Goal: Task Accomplishment & Management: Manage account settings

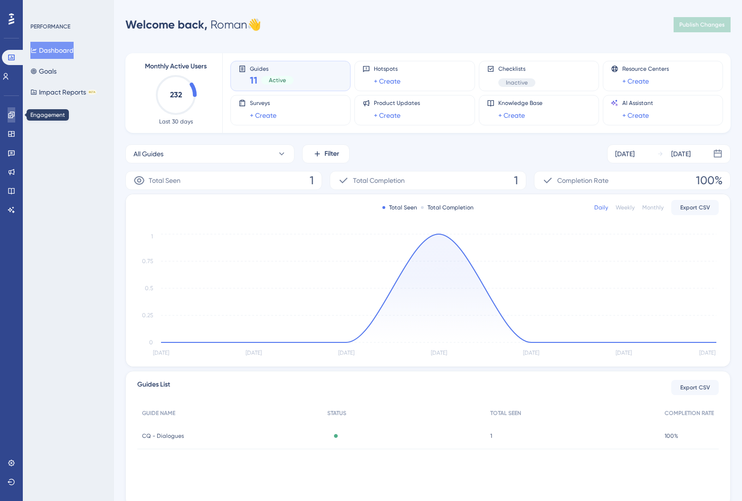
click at [15, 118] on icon at bounding box center [12, 115] width 8 height 8
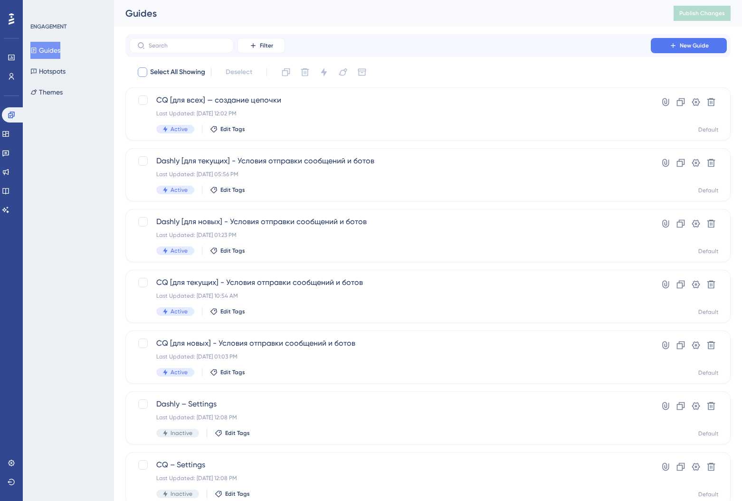
click at [141, 74] on div at bounding box center [143, 72] width 10 height 10
checkbox input "true"
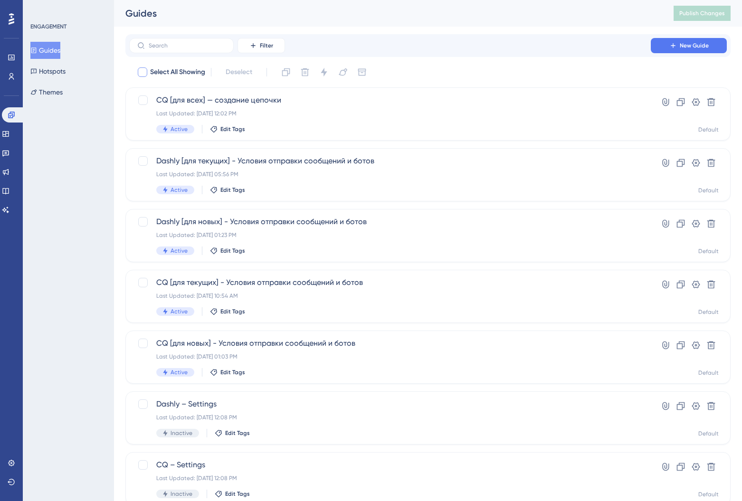
checkbox input "true"
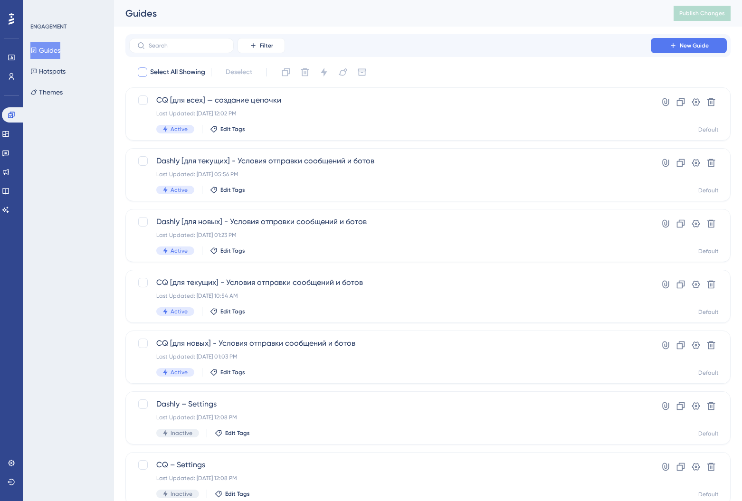
checkbox input "true"
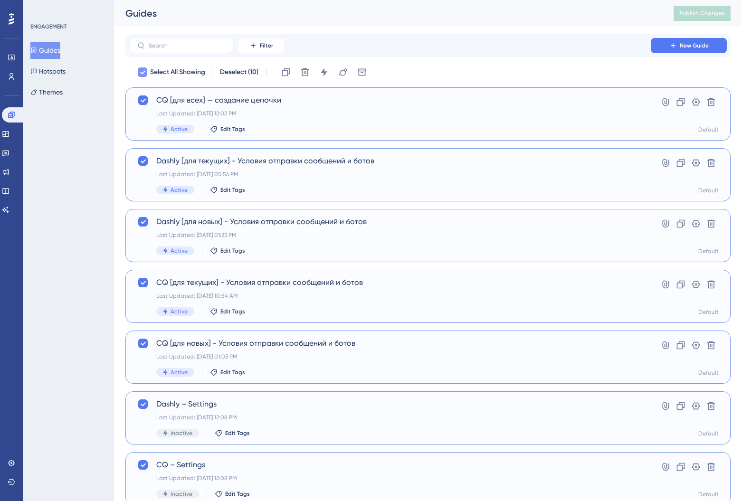
click at [144, 75] on icon at bounding box center [143, 72] width 6 height 8
checkbox input "false"
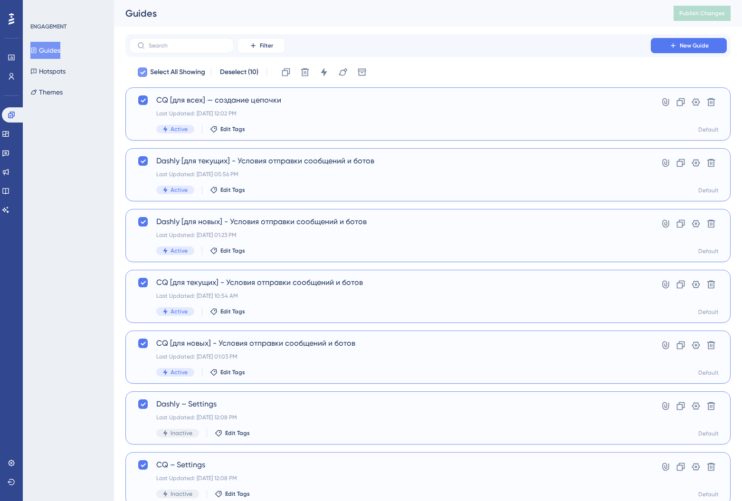
checkbox input "false"
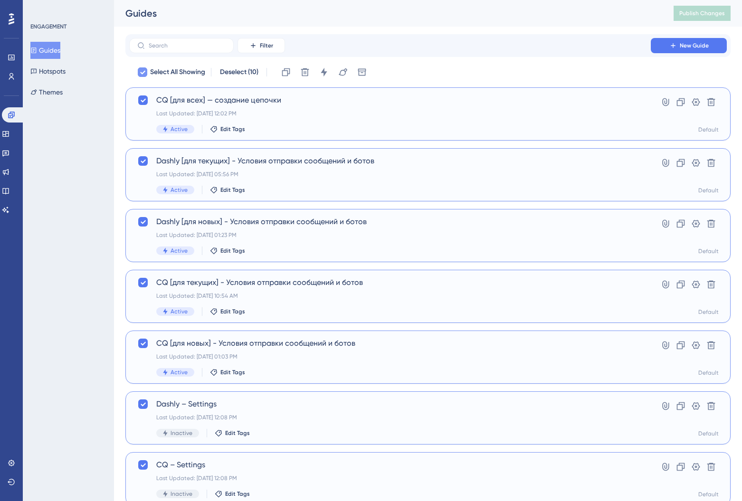
checkbox input "false"
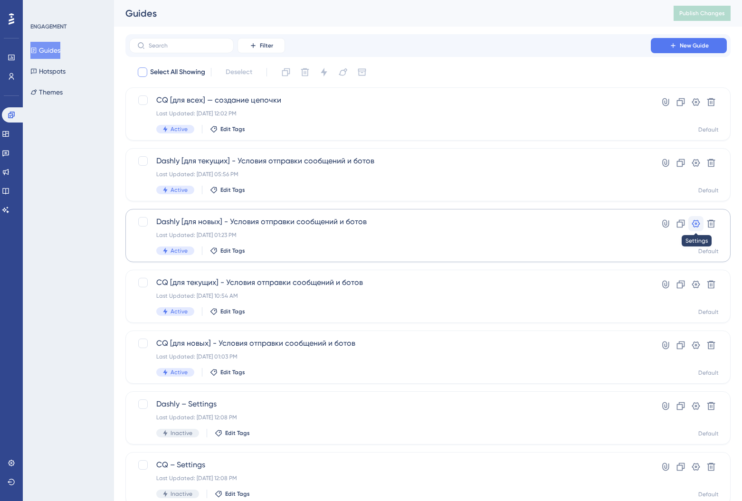
click at [696, 223] on icon at bounding box center [696, 224] width 8 height 8
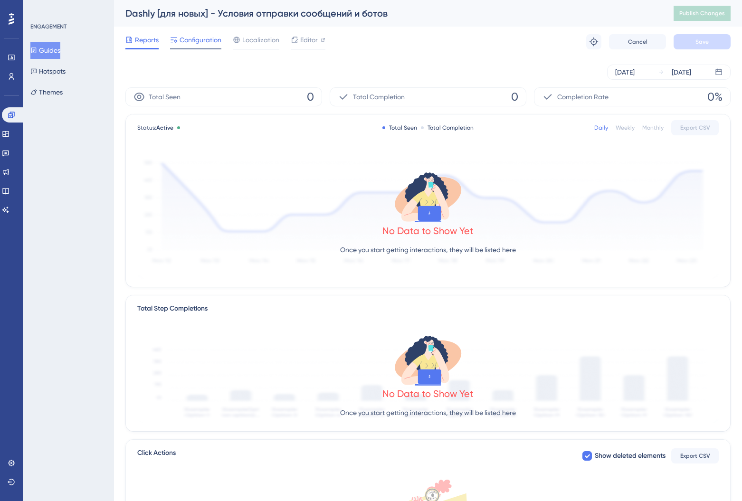
click at [181, 34] on span "Configuration" at bounding box center [201, 39] width 42 height 11
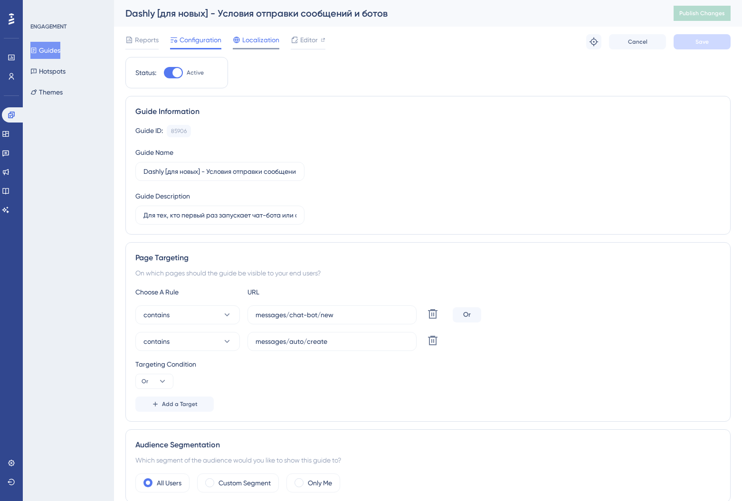
click at [260, 41] on span "Localization" at bounding box center [260, 39] width 37 height 11
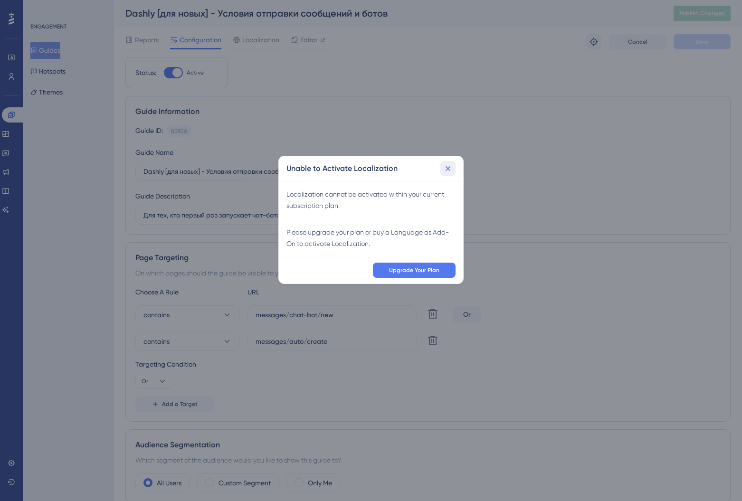
click at [450, 171] on icon at bounding box center [448, 169] width 10 height 10
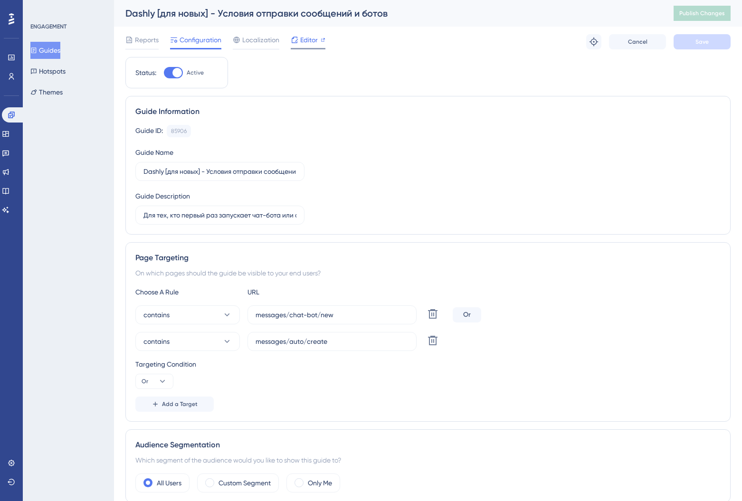
click at [306, 34] on span "Editor" at bounding box center [309, 39] width 18 height 11
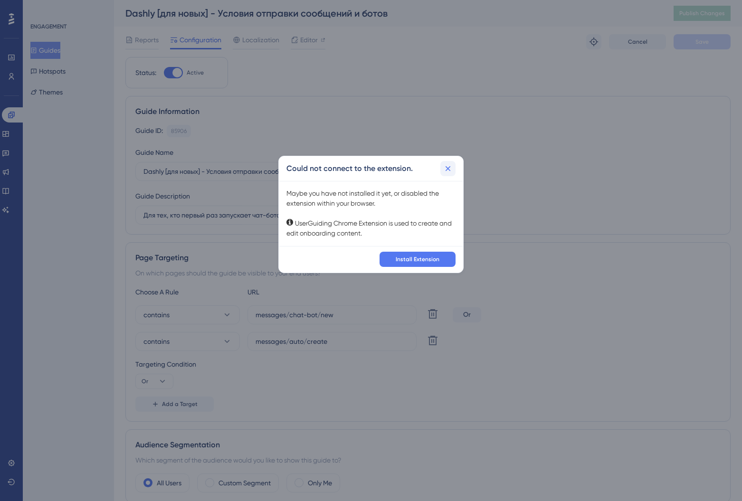
click at [455, 167] on button at bounding box center [448, 168] width 15 height 15
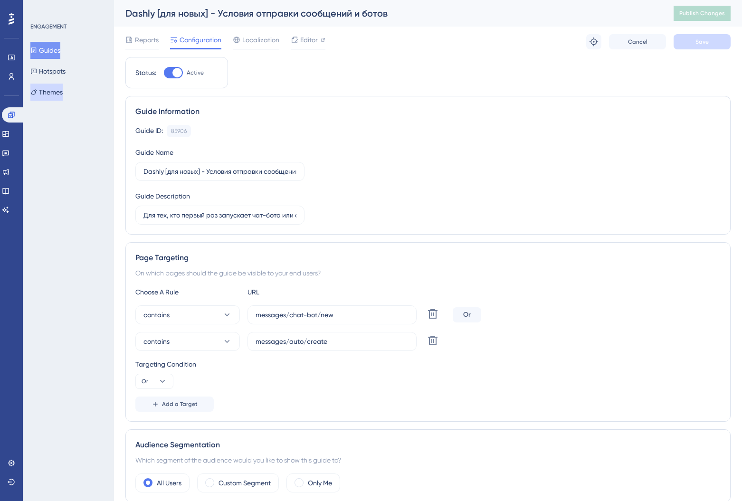
click at [57, 97] on button "Themes" at bounding box center [46, 92] width 32 height 17
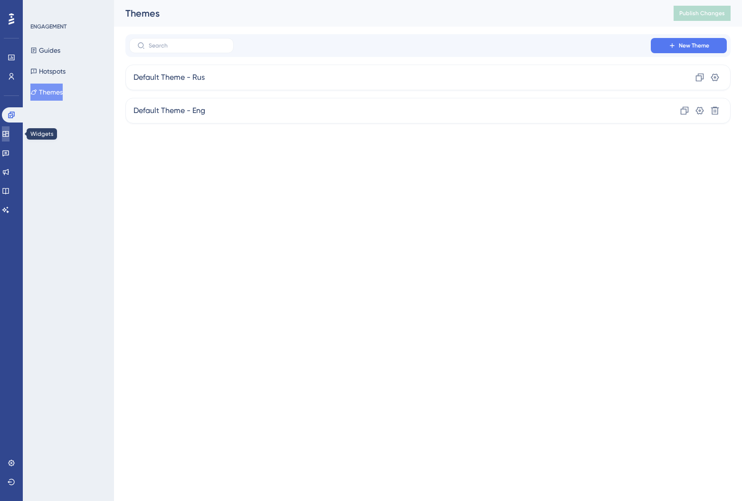
click at [10, 137] on link at bounding box center [6, 133] width 8 height 15
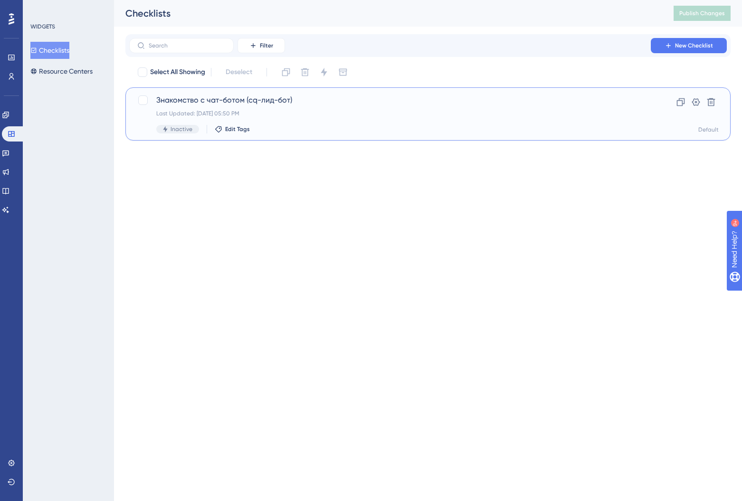
click at [184, 101] on span "Знакомство с чат-ботом (cq-лид-бот)" at bounding box center [390, 100] width 468 height 11
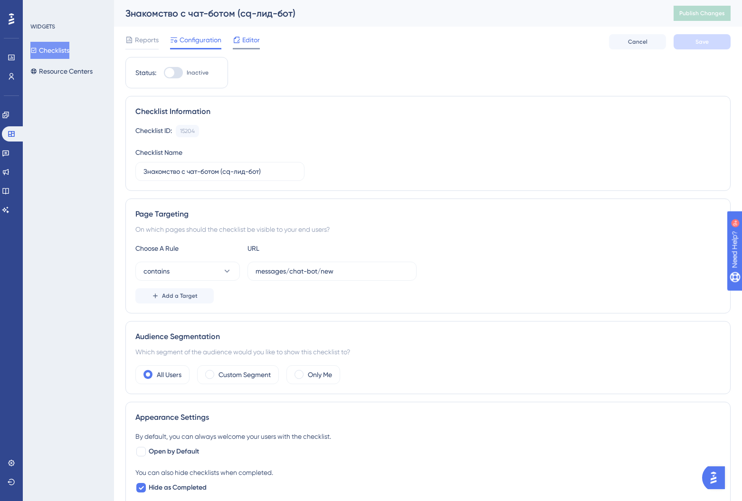
click at [257, 38] on span "Editor" at bounding box center [251, 39] width 18 height 11
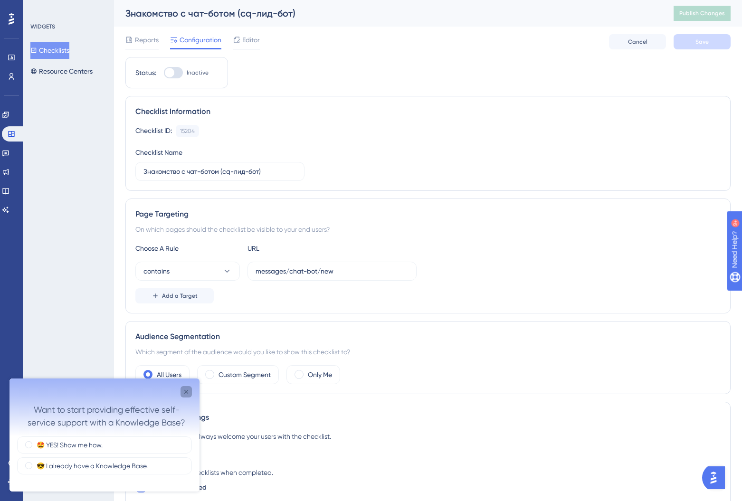
click at [187, 392] on icon "Close survey" at bounding box center [186, 392] width 8 height 8
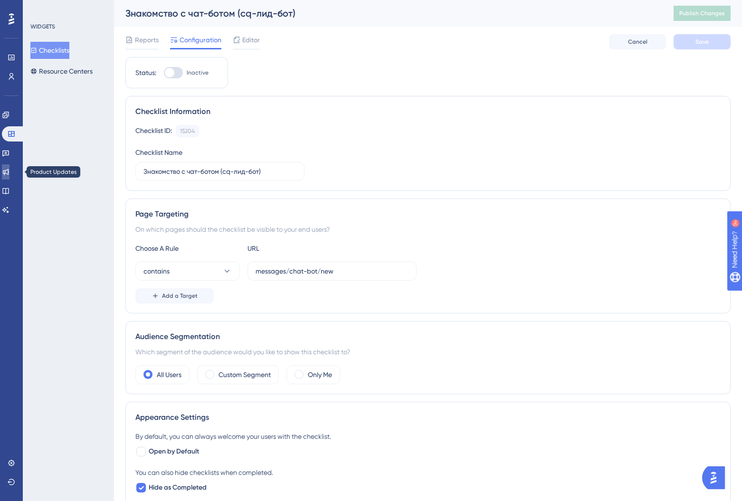
click at [10, 167] on link at bounding box center [6, 171] width 8 height 15
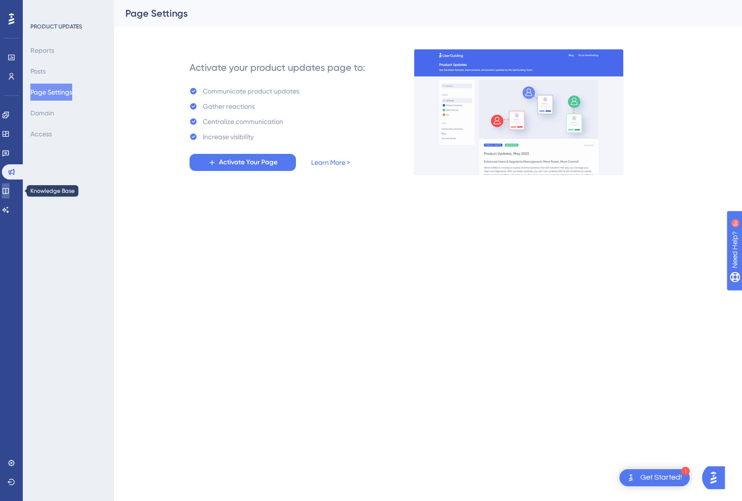
click at [10, 189] on icon at bounding box center [6, 191] width 8 height 8
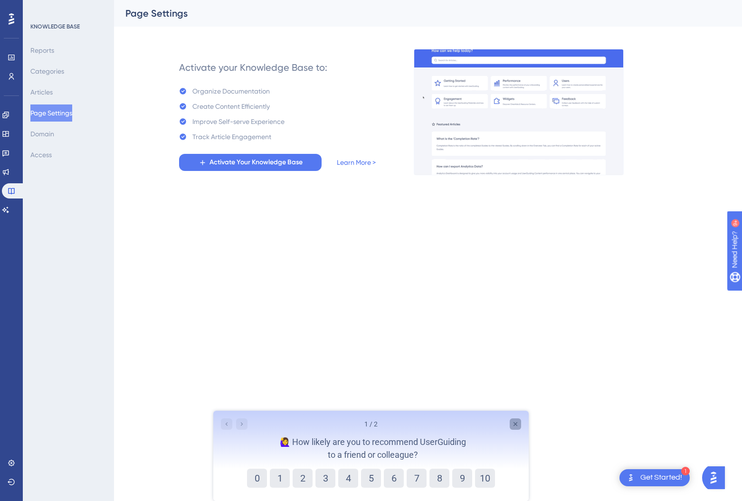
click at [512, 422] on icon "Close survey" at bounding box center [516, 425] width 8 height 8
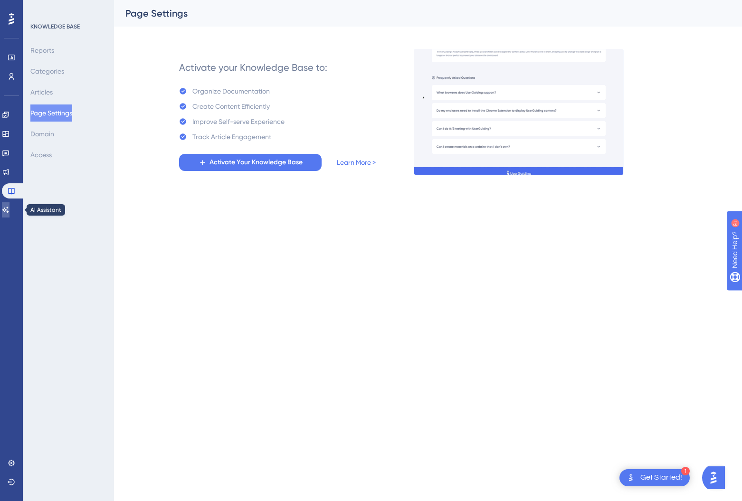
click at [10, 211] on link at bounding box center [6, 209] width 8 height 15
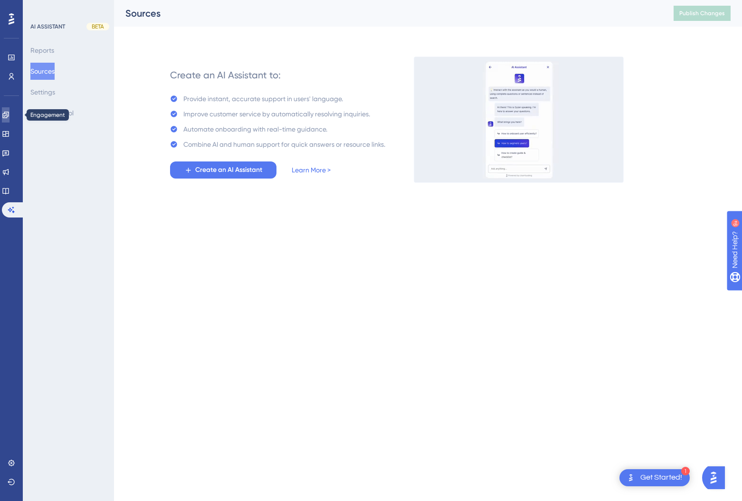
click at [10, 115] on icon at bounding box center [6, 115] width 8 height 8
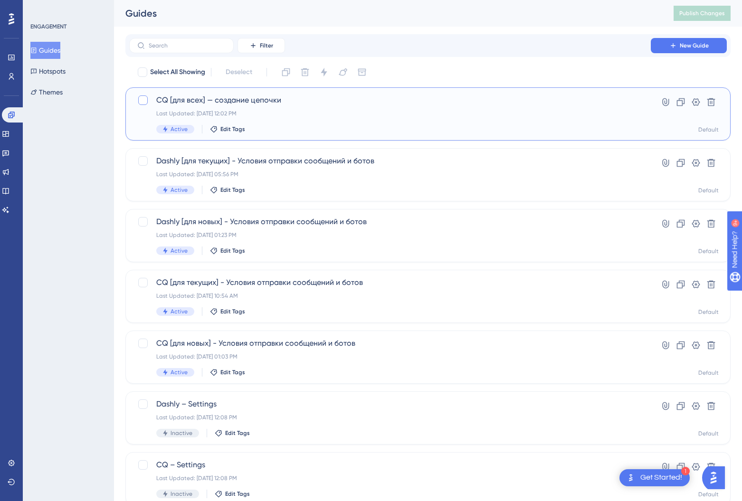
click at [145, 101] on div at bounding box center [143, 101] width 10 height 10
checkbox input "true"
click at [141, 72] on div at bounding box center [143, 72] width 10 height 10
checkbox input "true"
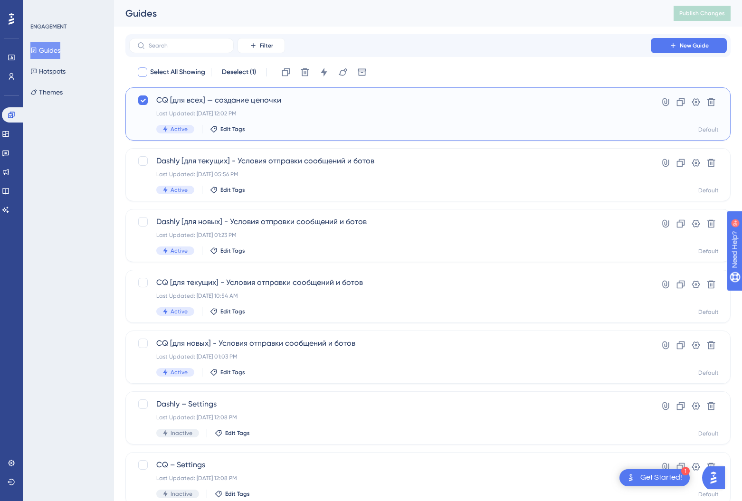
checkbox input "true"
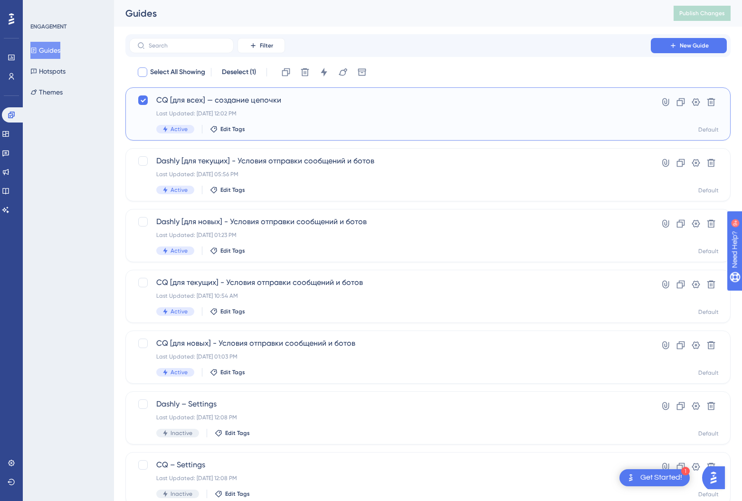
checkbox input "true"
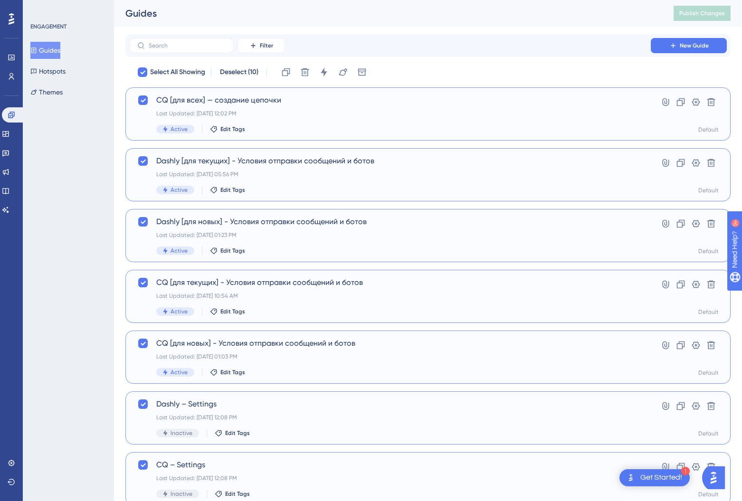
scroll to position [236, 0]
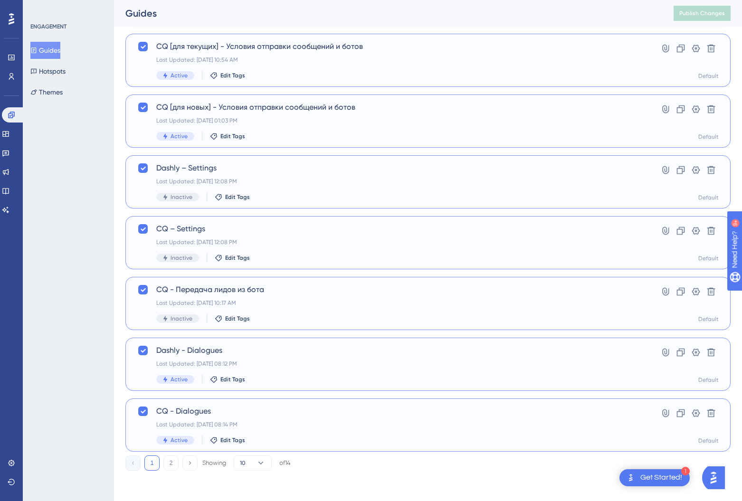
click at [262, 471] on div "Performance Users Engagement Widgets Feedback Product Updates Knowledge Base AI…" at bounding box center [428, 142] width 628 height 688
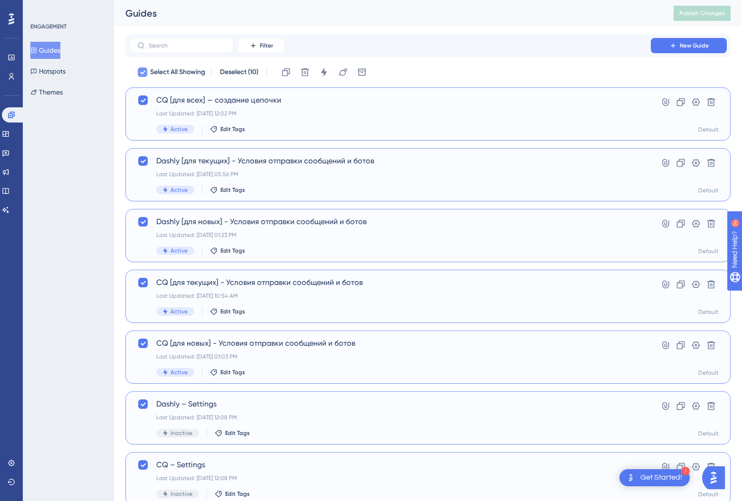
click at [139, 77] on div at bounding box center [142, 72] width 11 height 11
checkbox input "false"
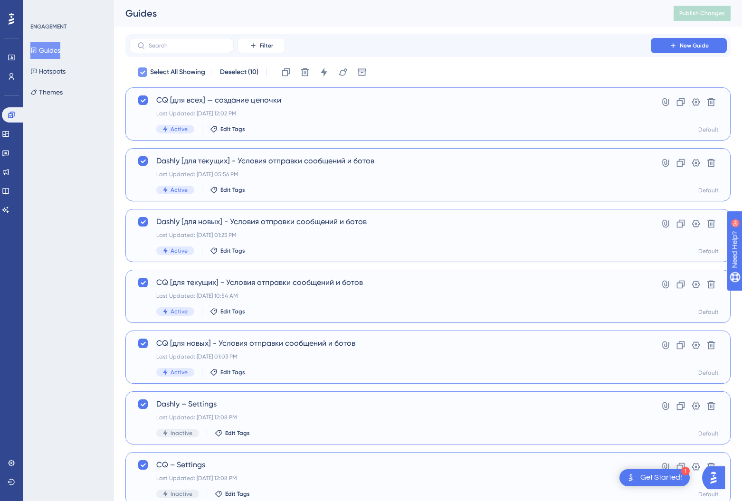
checkbox input "false"
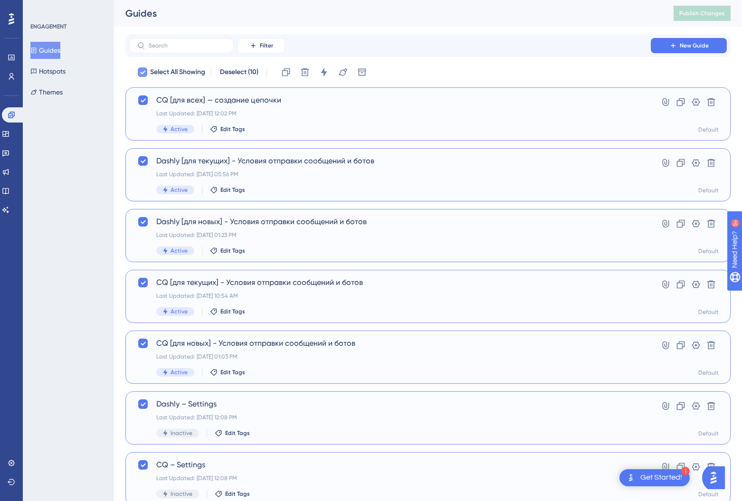
checkbox input "false"
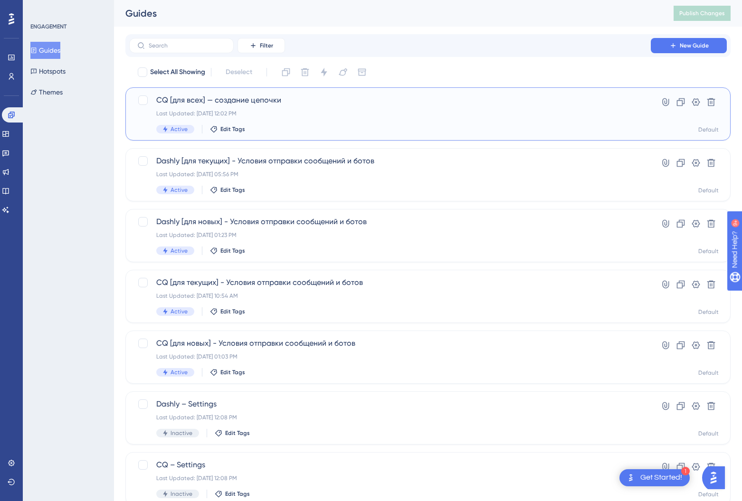
click at [243, 95] on span "СQ [для всех] — создание цепочки" at bounding box center [390, 100] width 468 height 11
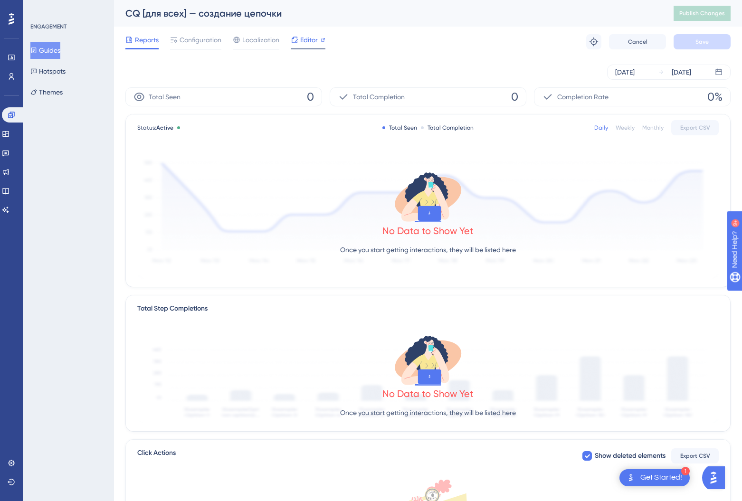
click at [296, 38] on icon at bounding box center [295, 40] width 8 height 8
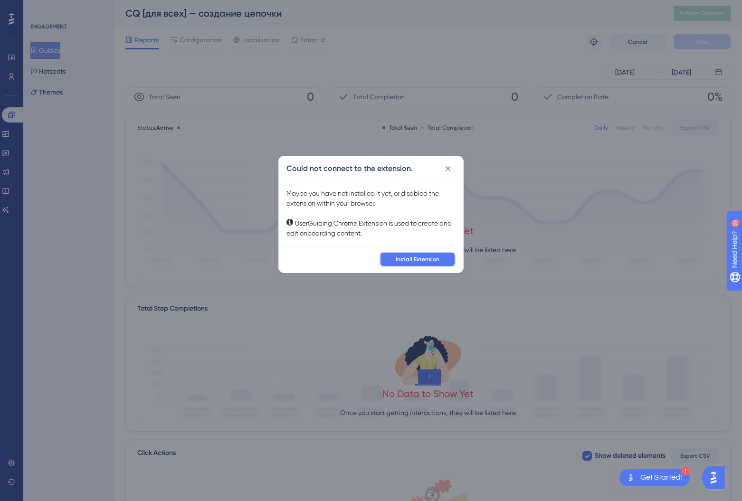
click at [422, 261] on span "Install Extension" at bounding box center [418, 260] width 44 height 8
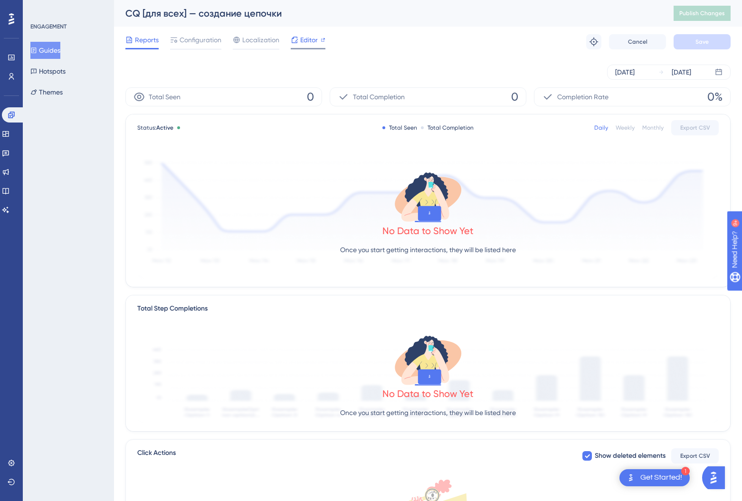
click at [304, 48] on div at bounding box center [308, 48] width 35 height 1
click at [310, 41] on span "Editor" at bounding box center [309, 39] width 18 height 11
click at [305, 38] on span "Editor" at bounding box center [309, 39] width 18 height 11
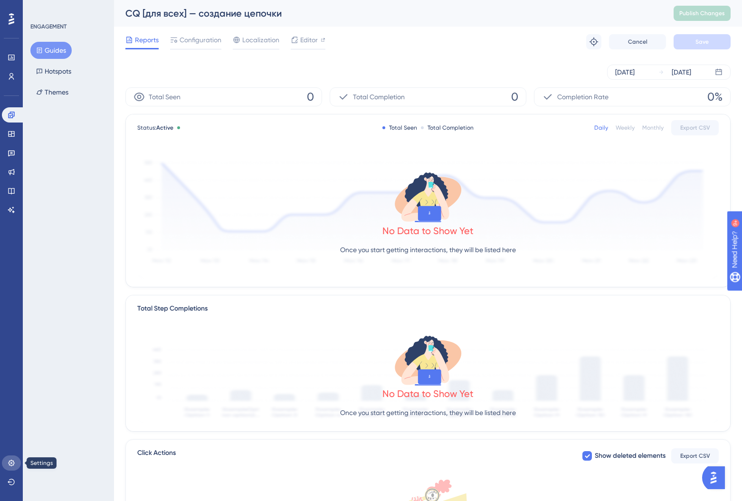
click at [15, 463] on icon at bounding box center [12, 464] width 8 height 8
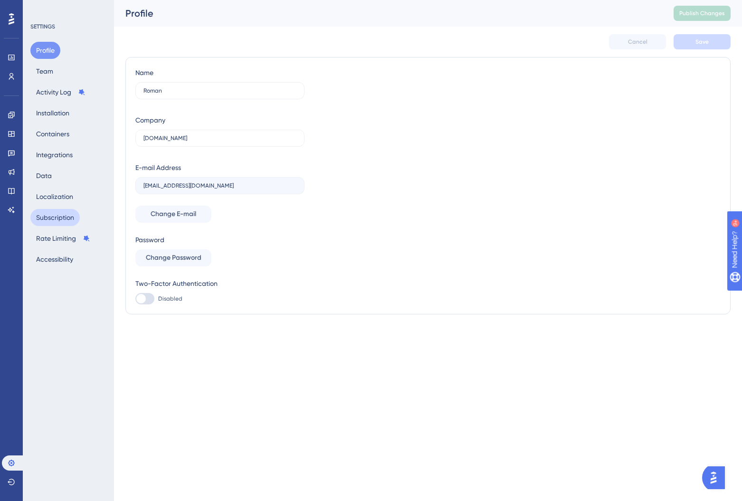
click at [51, 214] on button "Subscription" at bounding box center [54, 217] width 49 height 17
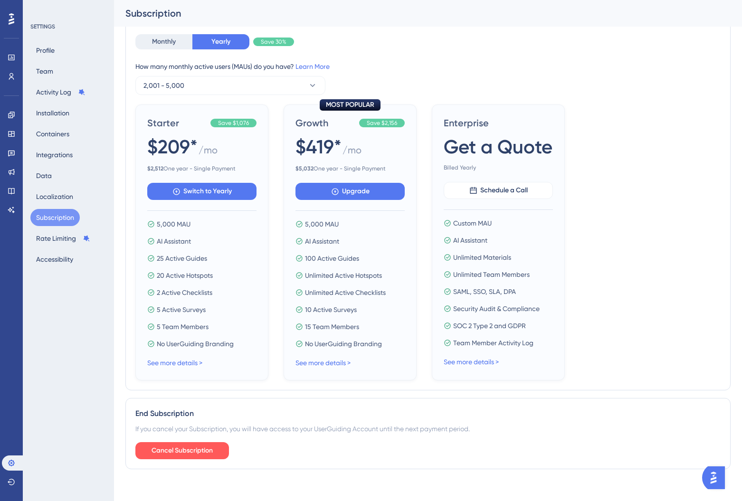
scroll to position [306, 0]
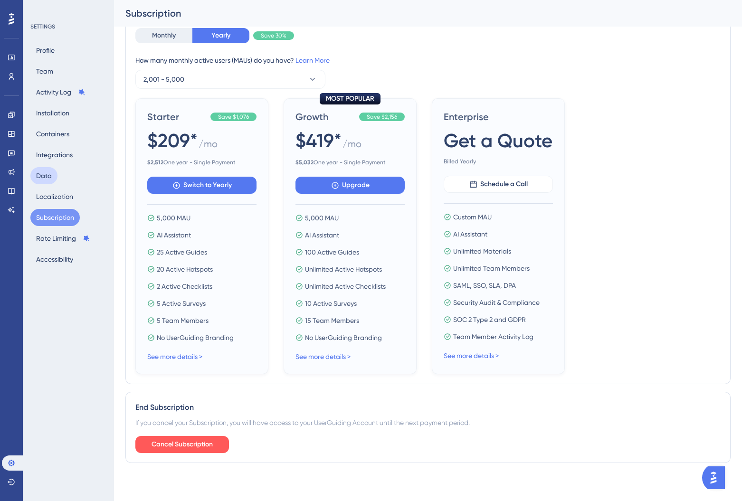
click at [44, 176] on button "Data" at bounding box center [43, 175] width 27 height 17
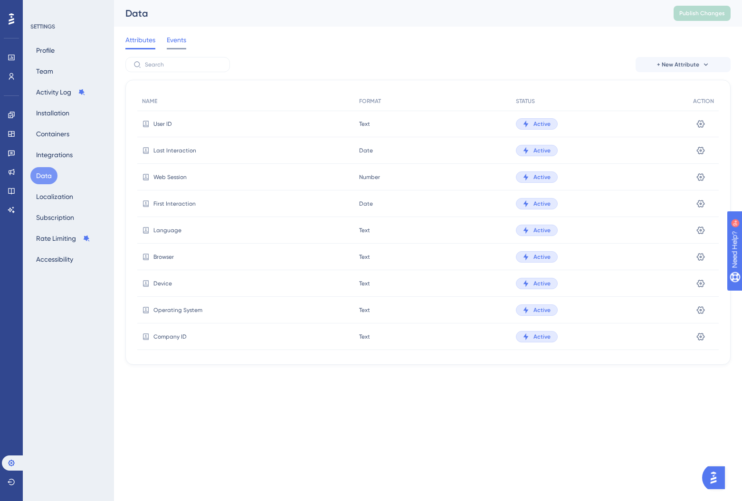
click at [175, 37] on span "Events" at bounding box center [176, 39] width 19 height 11
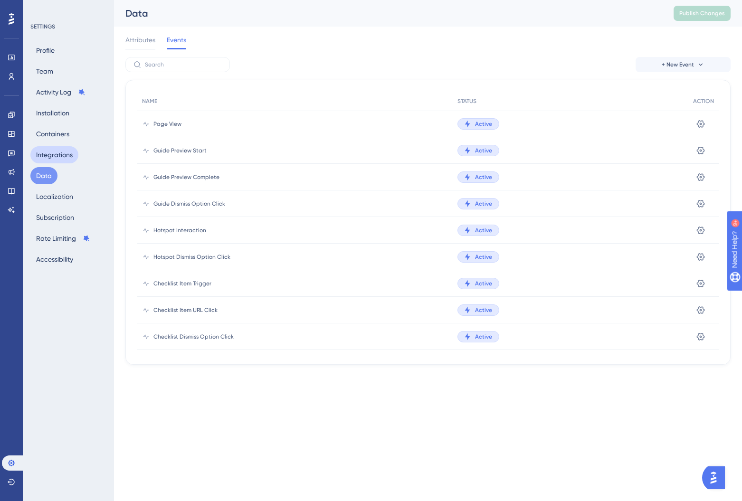
click at [60, 153] on button "Integrations" at bounding box center [54, 154] width 48 height 17
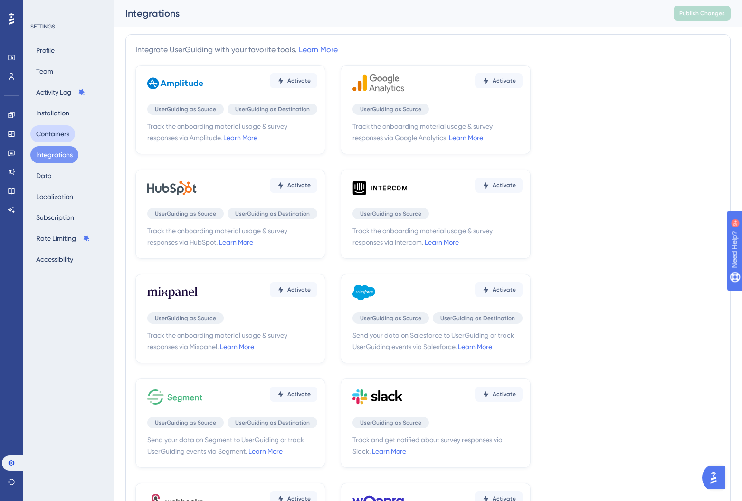
click at [43, 133] on button "Containers" at bounding box center [52, 133] width 45 height 17
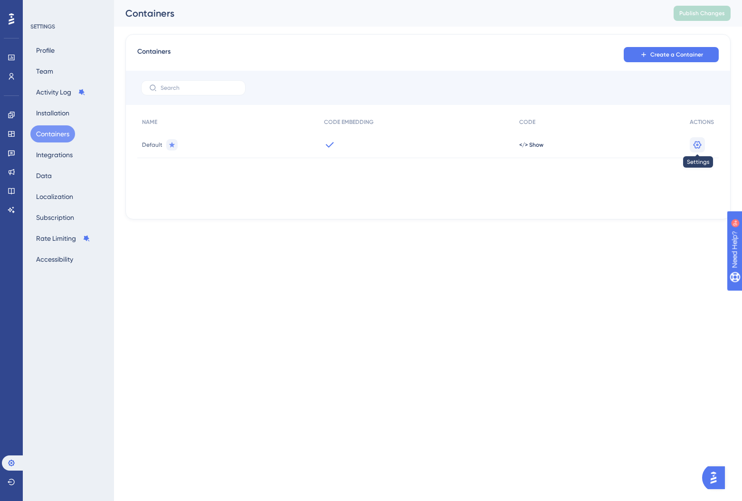
click at [699, 143] on icon at bounding box center [698, 145] width 10 height 10
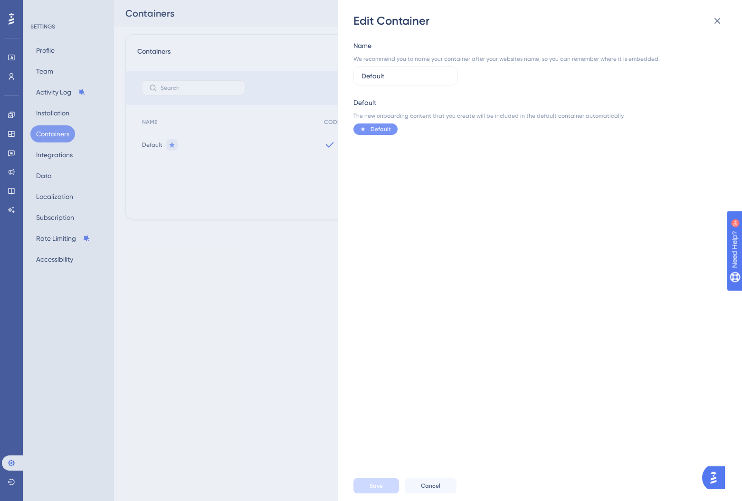
click at [318, 179] on div "Edit Container Name We recommend you to name your container after your websites…" at bounding box center [371, 250] width 742 height 501
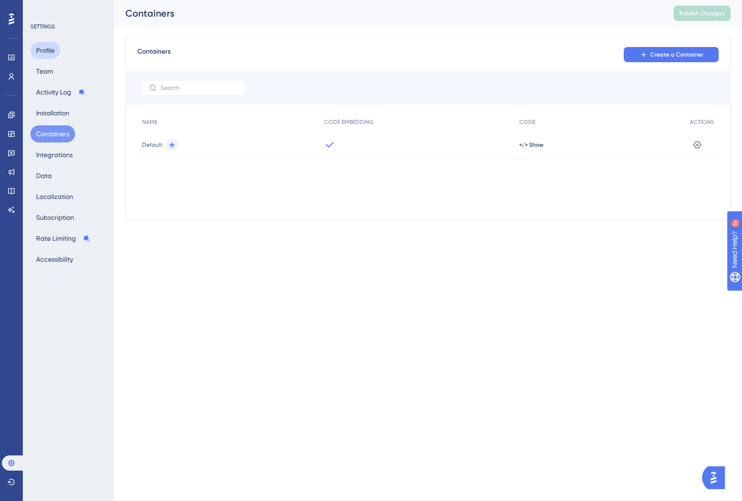
click at [44, 46] on button "Profile" at bounding box center [45, 50] width 30 height 17
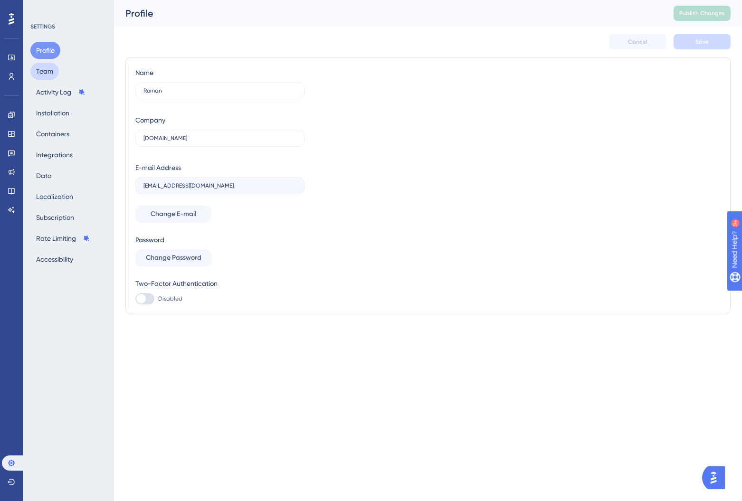
click at [46, 68] on button "Team" at bounding box center [44, 71] width 29 height 17
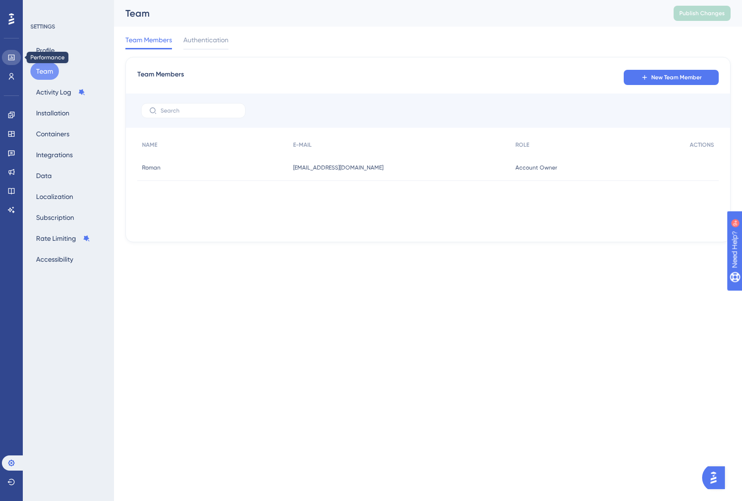
click at [8, 58] on icon at bounding box center [11, 58] width 6 height 6
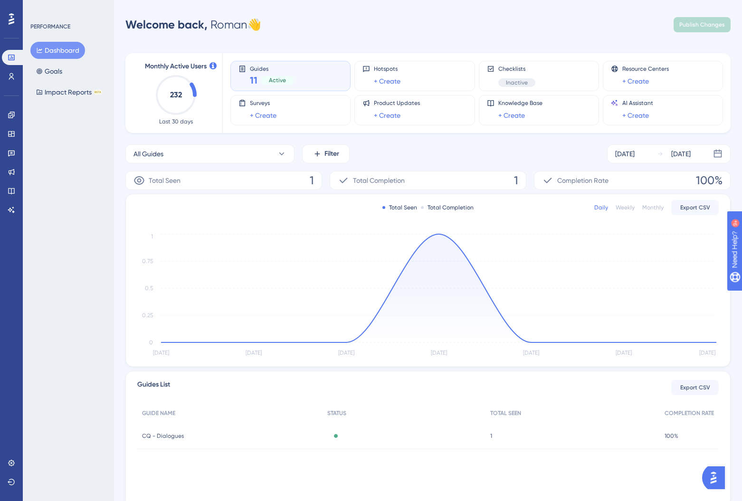
click at [276, 81] on span "Active" at bounding box center [277, 81] width 17 height 8
click at [254, 69] on span "Guides" at bounding box center [272, 68] width 44 height 7
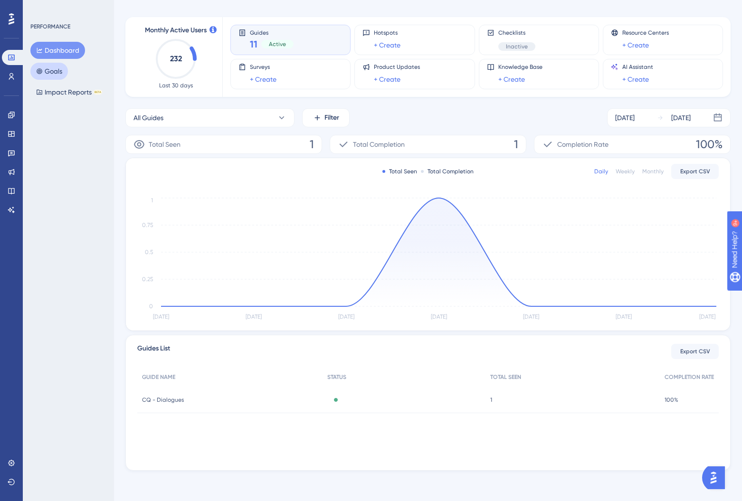
click at [47, 71] on button "Goals" at bounding box center [49, 71] width 38 height 17
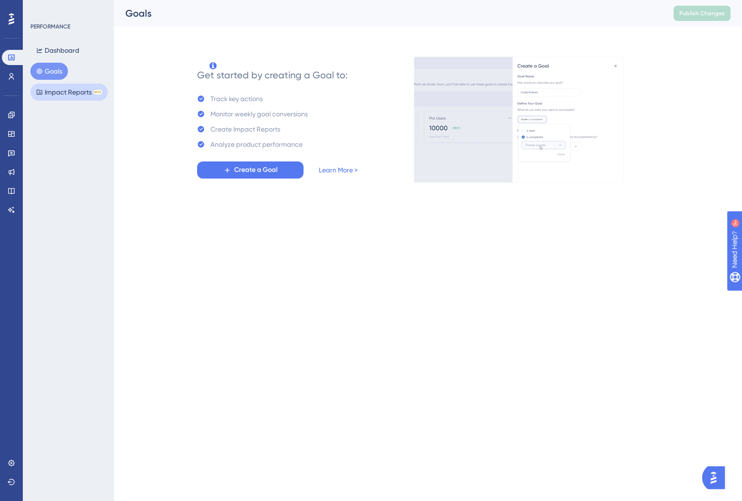
click at [51, 97] on button "Impact Reports BETA" at bounding box center [68, 92] width 77 height 17
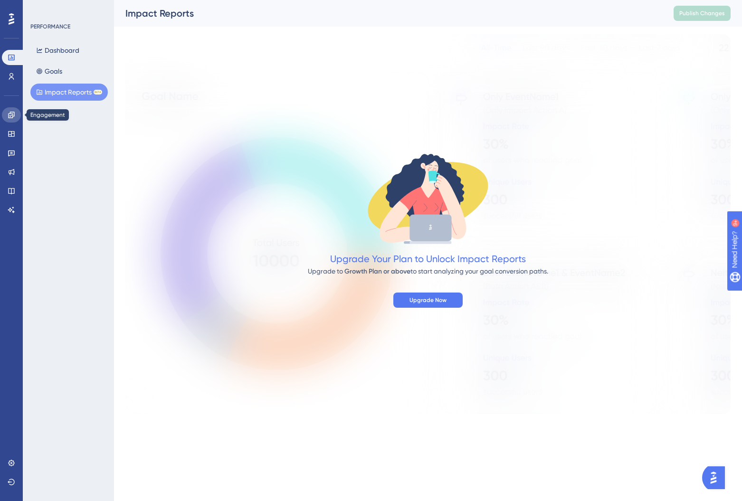
click at [11, 118] on icon at bounding box center [11, 115] width 6 height 6
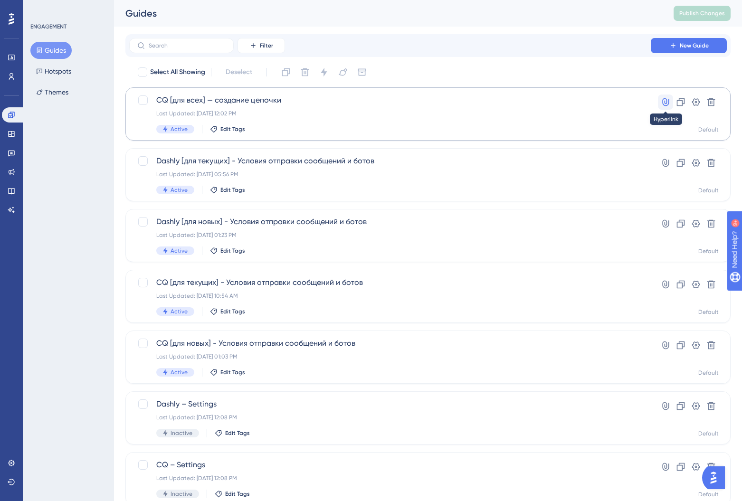
click at [665, 101] on icon at bounding box center [666, 102] width 10 height 10
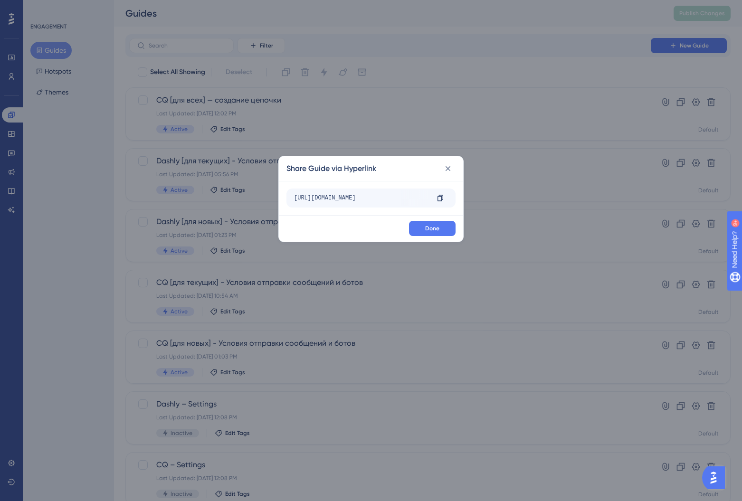
drag, startPoint x: 392, startPoint y: 198, endPoint x: 460, endPoint y: 197, distance: 68.9
click at [460, 197] on div "https://carrotquest.io/panel/100/trigger-chains/editor?__ug__=102764 Copy" at bounding box center [371, 198] width 184 height 34
click at [425, 197] on div "https://carrotquest.io/panel/100/trigger-chains/editor?__ug__=102764" at bounding box center [361, 198] width 135 height 15
click at [436, 197] on div at bounding box center [440, 198] width 15 height 15
click at [448, 168] on icon at bounding box center [448, 168] width 5 height 5
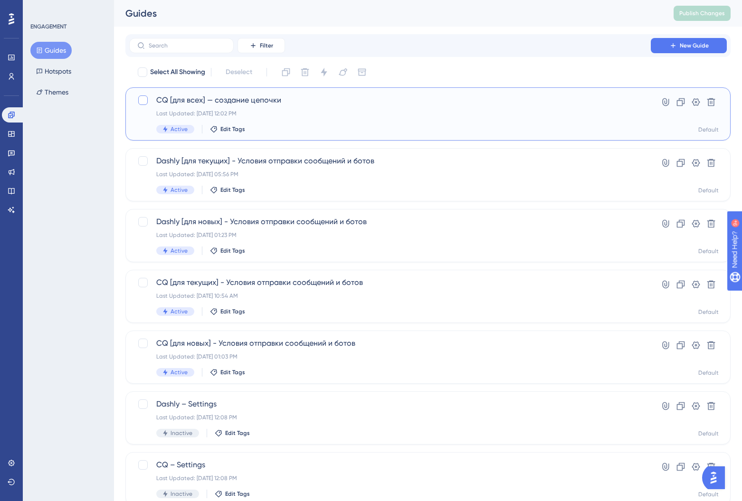
click at [146, 97] on div at bounding box center [143, 101] width 10 height 10
click at [144, 100] on icon at bounding box center [143, 101] width 5 height 4
checkbox input "false"
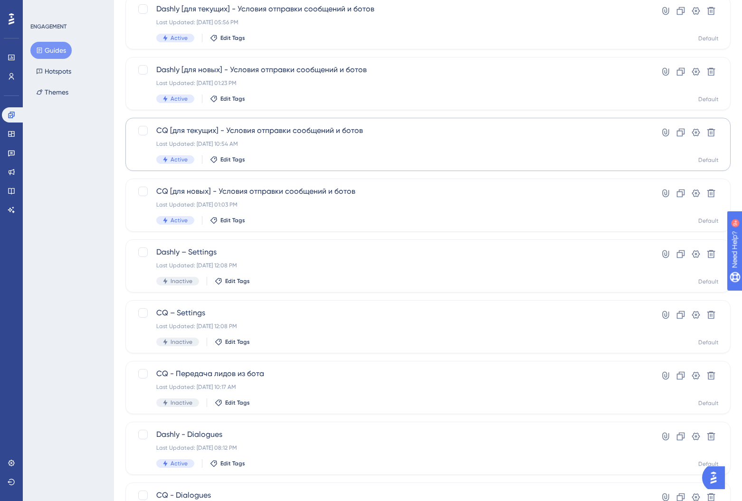
scroll to position [236, 0]
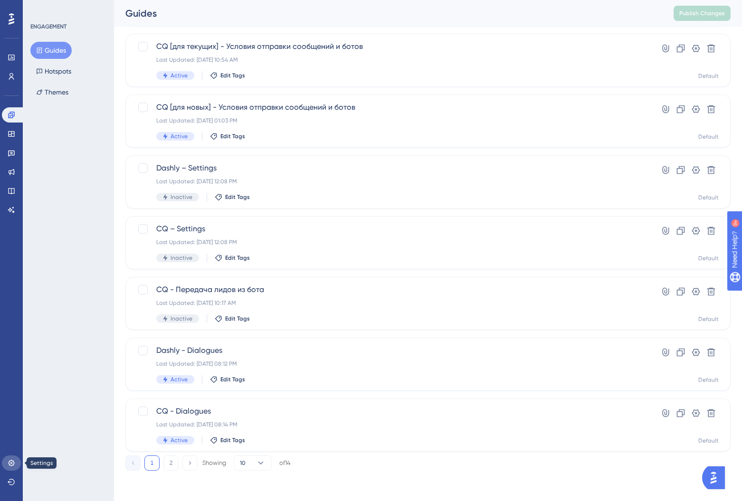
click at [11, 466] on icon at bounding box center [11, 463] width 6 height 6
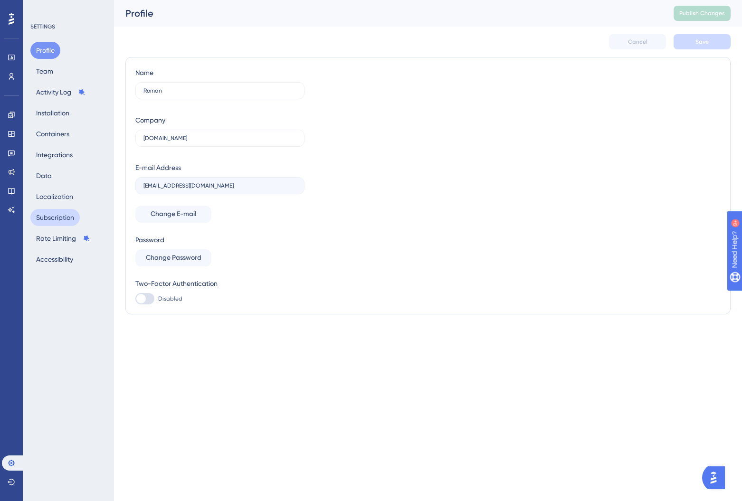
click at [51, 215] on button "Subscription" at bounding box center [54, 217] width 49 height 17
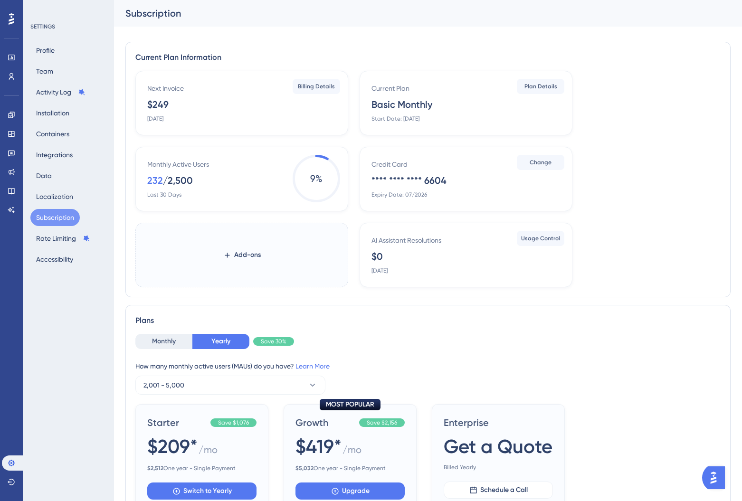
scroll to position [306, 0]
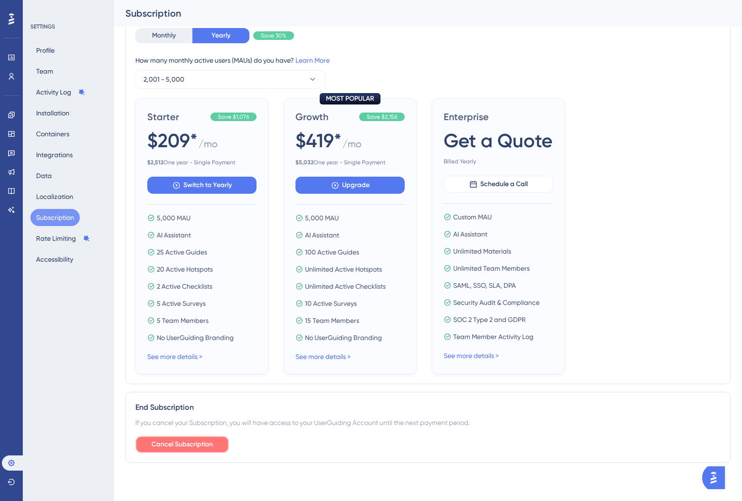
click at [159, 443] on span "Cancel Subscription" at bounding box center [182, 444] width 61 height 11
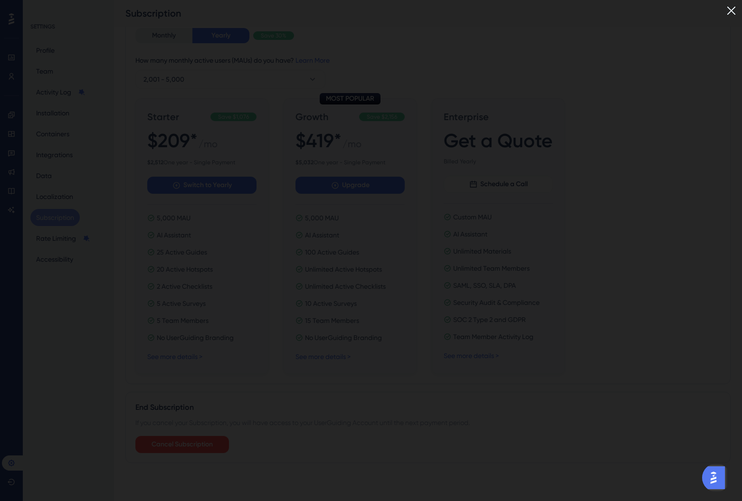
click at [730, 360] on div at bounding box center [371, 250] width 742 height 501
click at [732, 11] on img at bounding box center [732, 11] width 16 height 16
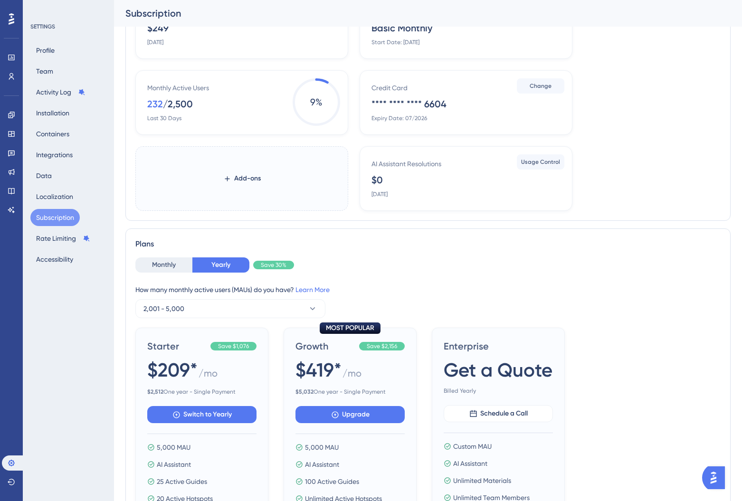
scroll to position [0, 0]
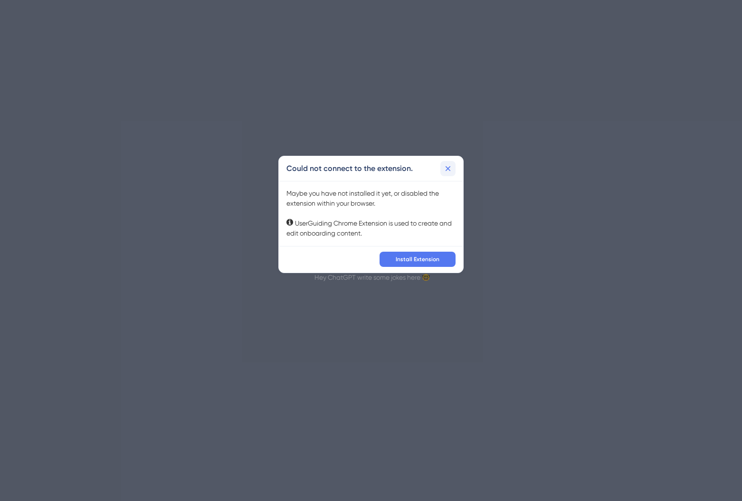
click at [454, 164] on button at bounding box center [448, 168] width 15 height 15
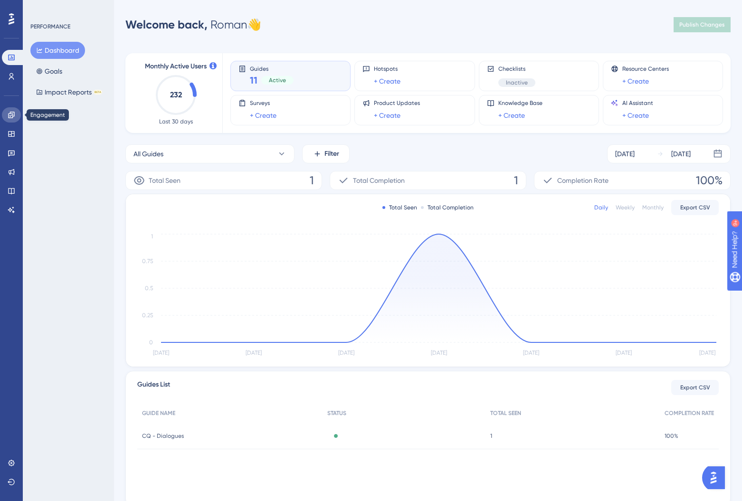
click at [13, 120] on link at bounding box center [11, 114] width 19 height 15
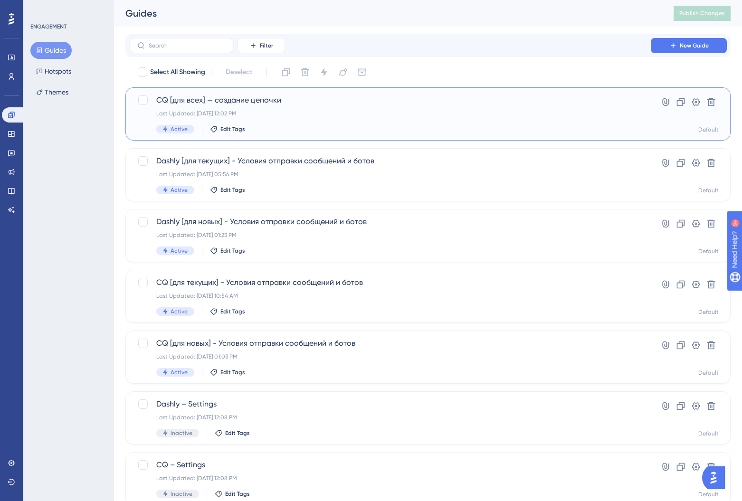
click at [238, 99] on span "СQ [для всех] — создание цепочки" at bounding box center [390, 100] width 468 height 11
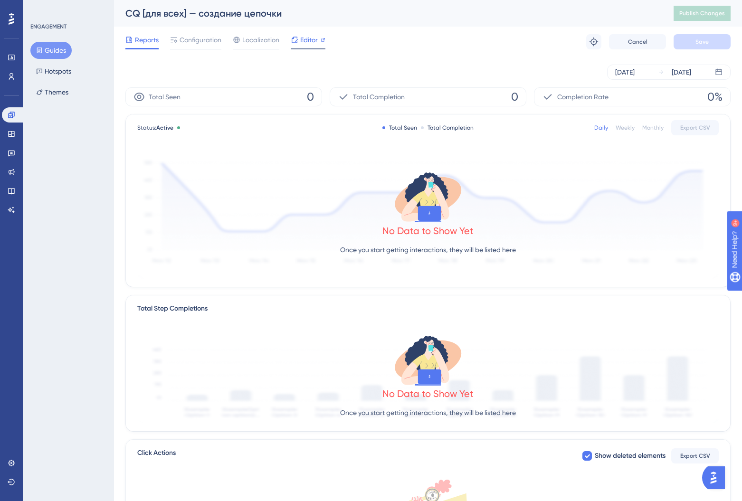
click at [304, 40] on span "Editor" at bounding box center [309, 39] width 18 height 11
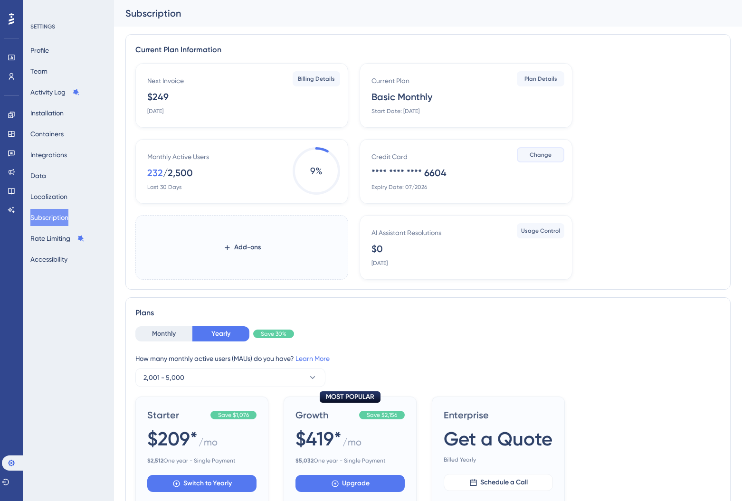
click at [533, 158] on span "Change" at bounding box center [541, 155] width 22 height 8
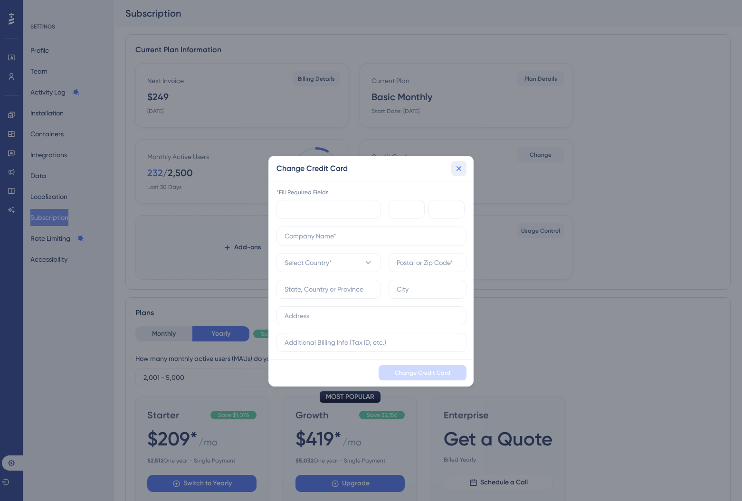
click at [462, 170] on icon at bounding box center [459, 169] width 10 height 10
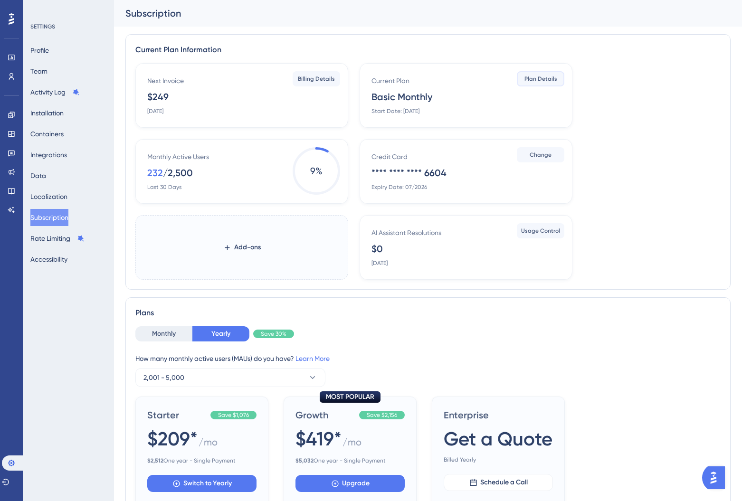
click at [540, 75] on button "Plan Details" at bounding box center [541, 78] width 48 height 15
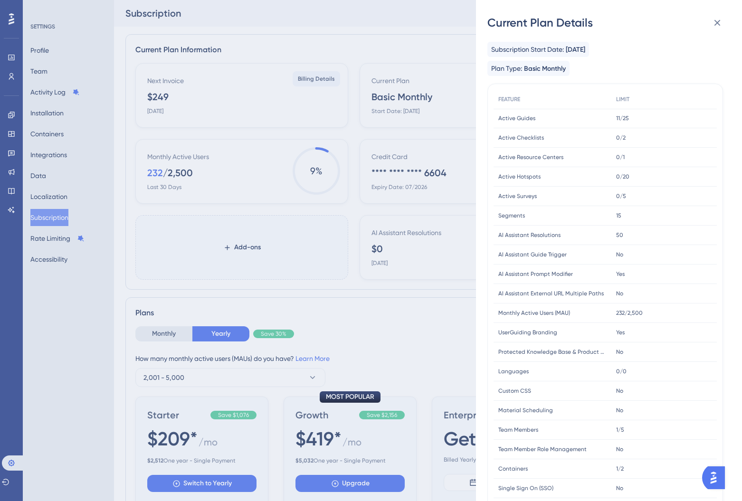
scroll to position [112, 0]
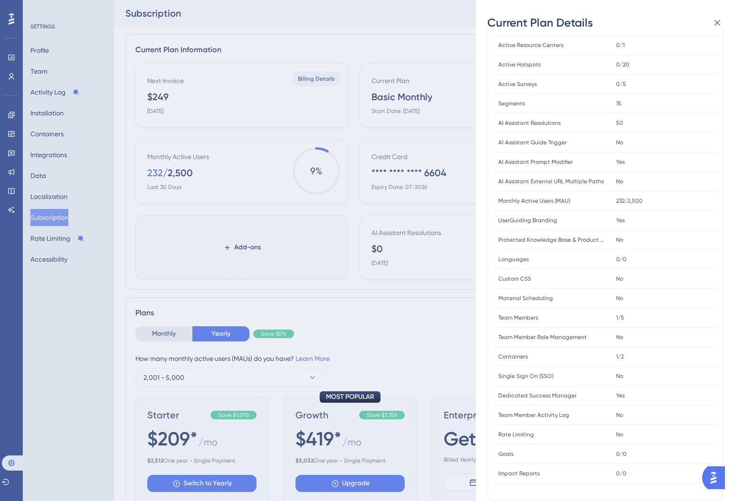
click at [390, 201] on div "Current Plan Details Subscription Start Date: November 23, 2022 Plan Type: Basi…" at bounding box center [371, 250] width 742 height 501
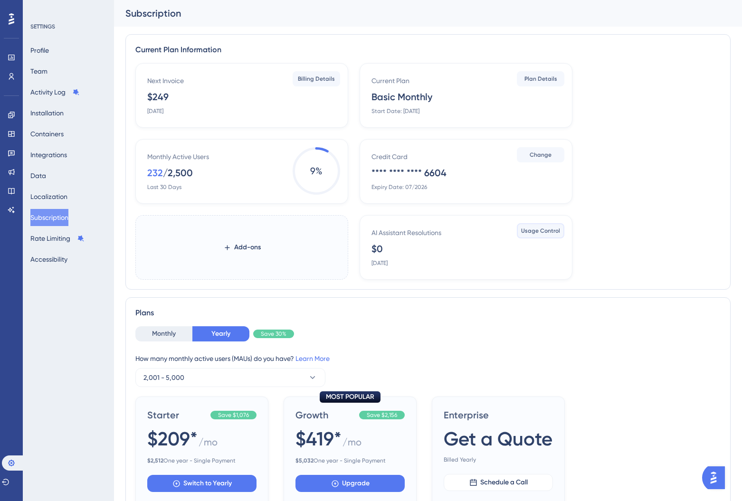
click at [531, 225] on button "Usage Control" at bounding box center [541, 230] width 48 height 15
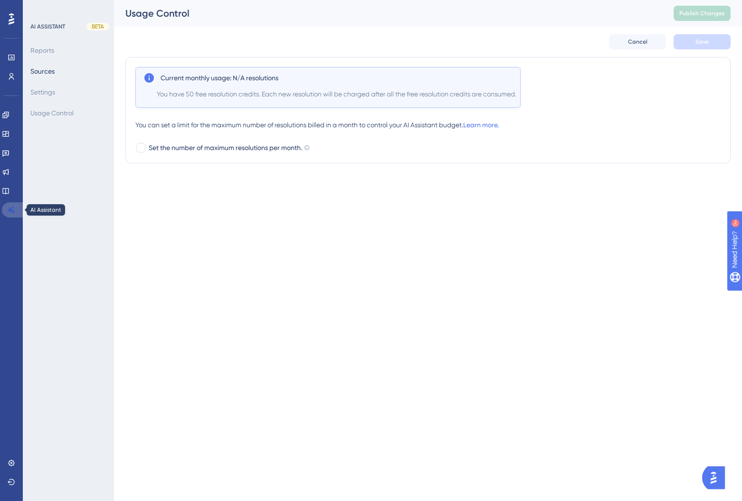
click at [5, 214] on link at bounding box center [13, 209] width 23 height 15
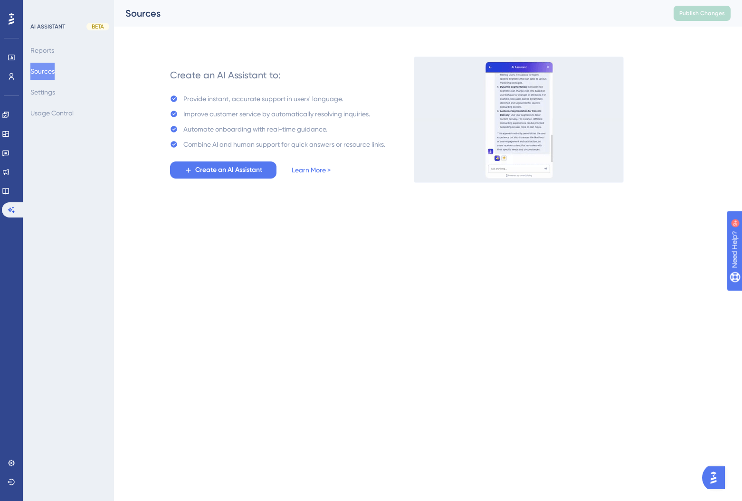
click at [15, 457] on div "Settings" at bounding box center [12, 463] width 8 height 15
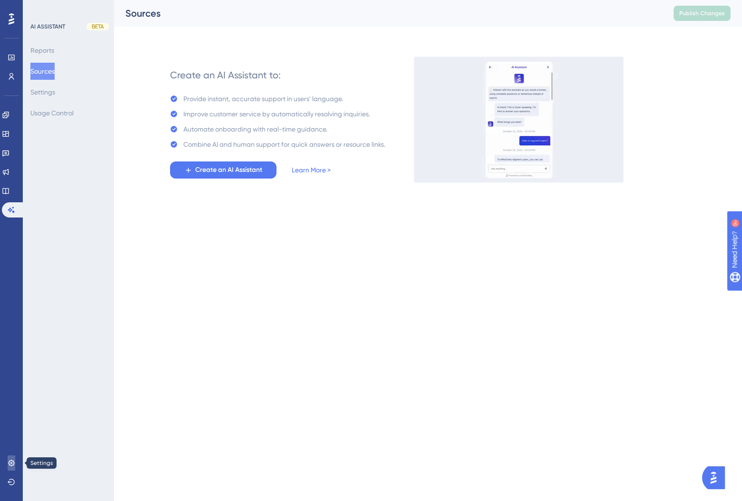
click at [11, 460] on icon at bounding box center [11, 463] width 6 height 6
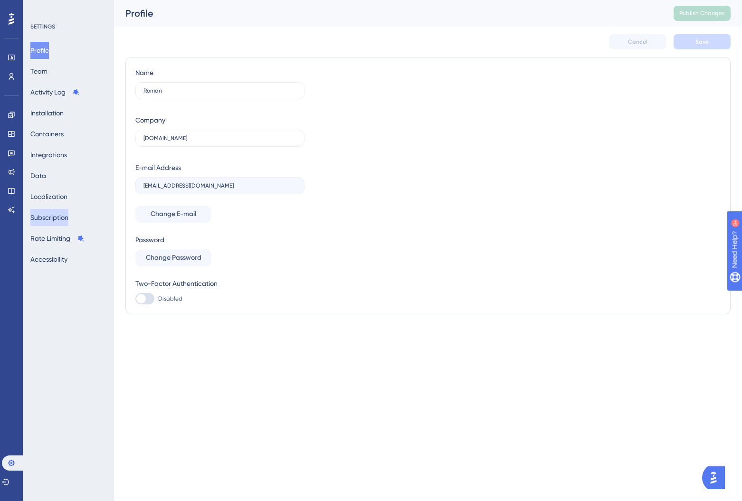
click at [58, 218] on button "Subscription" at bounding box center [49, 217] width 38 height 17
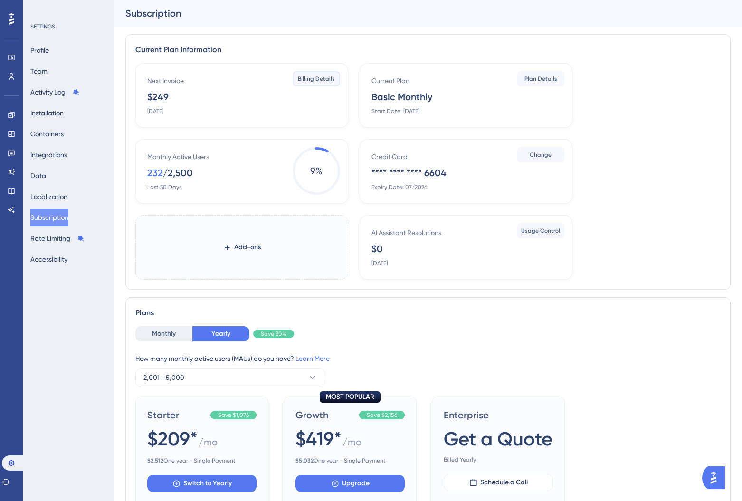
click at [325, 81] on span "Billing Details" at bounding box center [316, 79] width 37 height 8
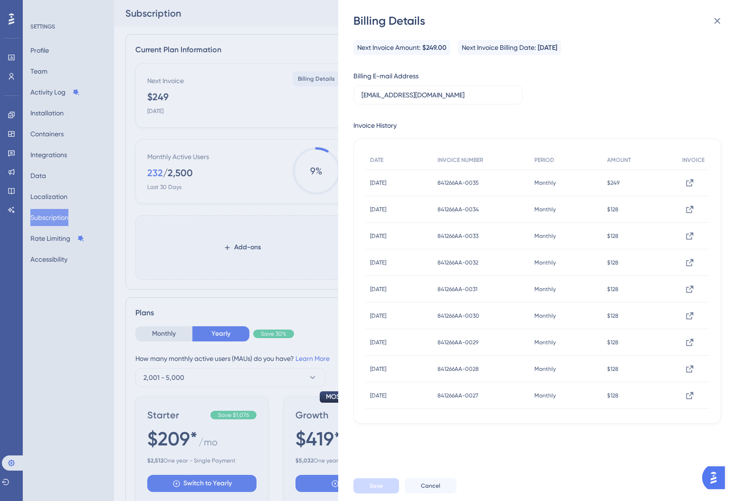
click at [306, 55] on div "Billing Details Next Invoice Amount: $249.00 Next Invoice Billing Date: August …" at bounding box center [371, 250] width 742 height 501
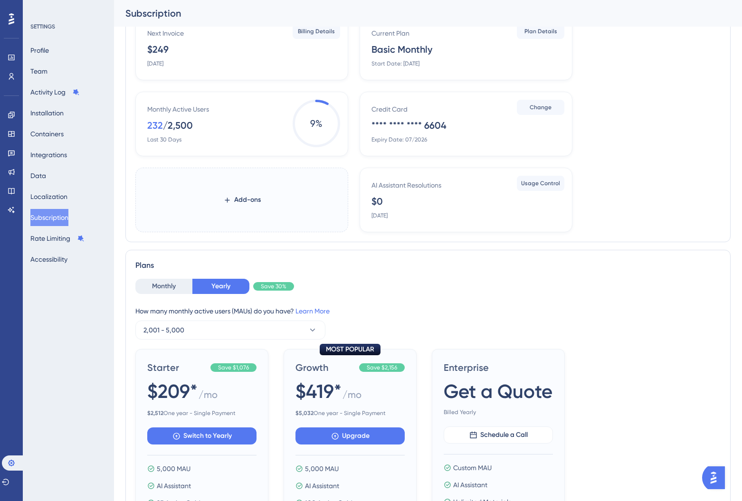
scroll to position [43, 0]
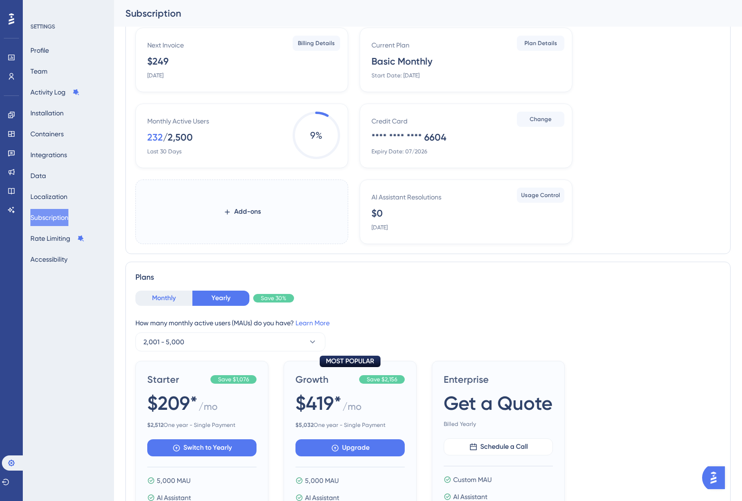
click at [173, 294] on button "Monthly" at bounding box center [163, 298] width 57 height 15
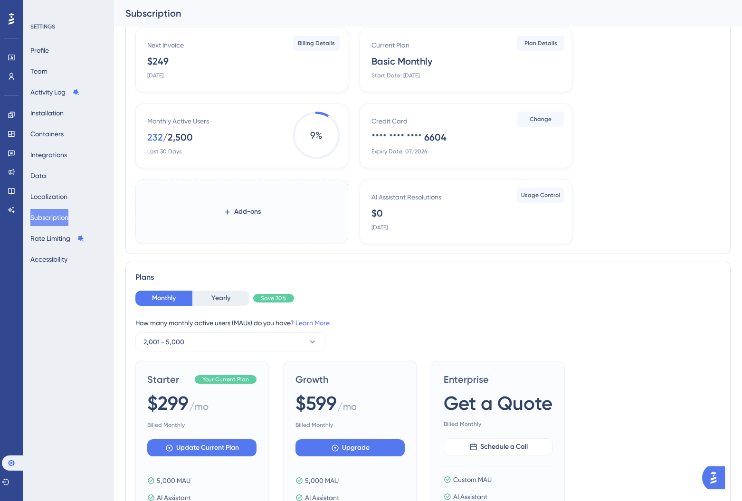
scroll to position [0, 0]
